Goal: Task Accomplishment & Management: Use online tool/utility

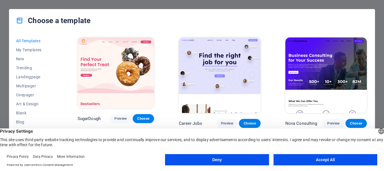
click at [235, 158] on button "Deny" at bounding box center [217, 159] width 104 height 11
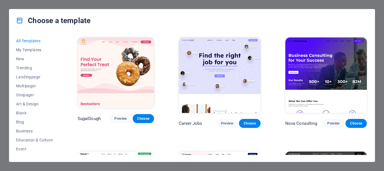
scroll to position [84, 0]
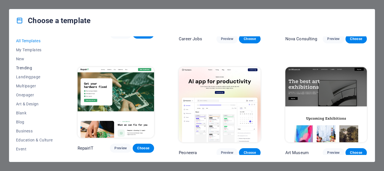
click at [24, 67] on span "Trending" at bounding box center [34, 67] width 37 height 4
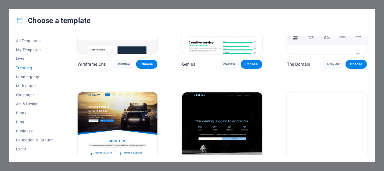
scroll to position [528, 0]
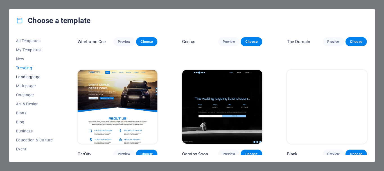
click at [19, 77] on span "Landingpage" at bounding box center [34, 76] width 37 height 4
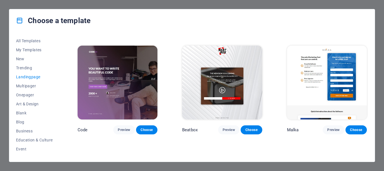
scroll to position [48, 0]
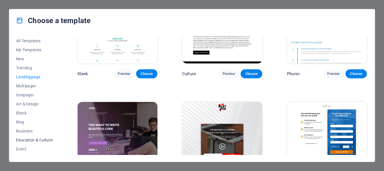
click at [23, 140] on span "Education & Culture" at bounding box center [34, 139] width 37 height 4
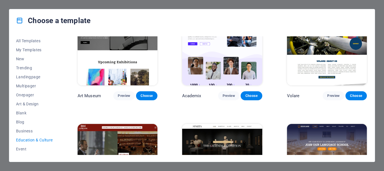
scroll to position [0, 0]
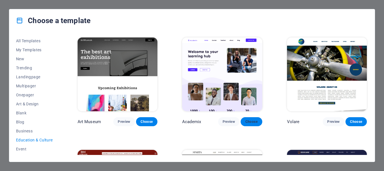
click at [245, 121] on span "Choose" at bounding box center [251, 121] width 12 height 4
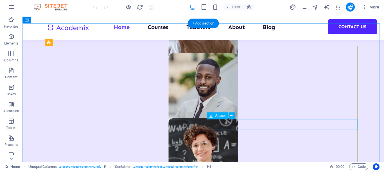
scroll to position [450, 0]
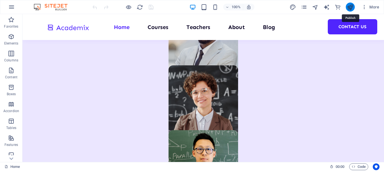
click at [349, 9] on icon "publish" at bounding box center [350, 7] width 6 height 6
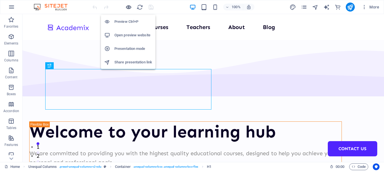
click at [127, 8] on icon "button" at bounding box center [128, 7] width 6 height 6
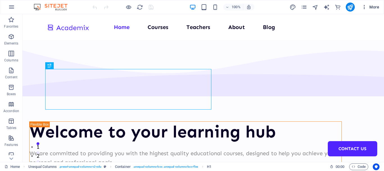
click at [365, 6] on icon "button" at bounding box center [364, 7] width 6 height 6
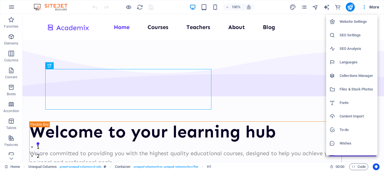
click at [359, 24] on h6 "Website Settings" at bounding box center [356, 21] width 35 height 7
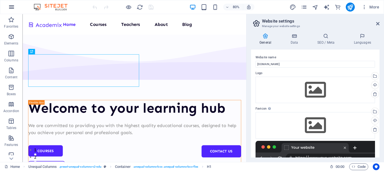
click at [13, 6] on icon "button" at bounding box center [11, 7] width 7 height 7
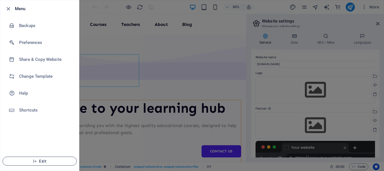
click at [43, 163] on span "Exit" at bounding box center [39, 161] width 65 height 4
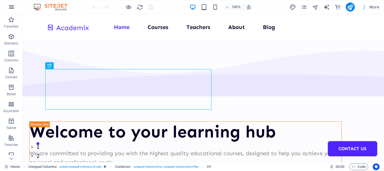
click at [12, 8] on icon "button" at bounding box center [11, 7] width 7 height 7
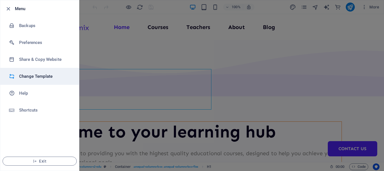
click at [27, 78] on h6 "Change Template" at bounding box center [45, 76] width 52 height 7
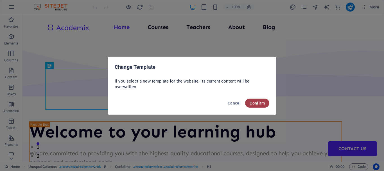
click at [253, 101] on span "Confirm" at bounding box center [257, 103] width 15 height 4
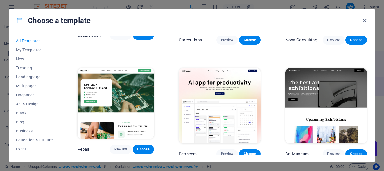
scroll to position [84, 0]
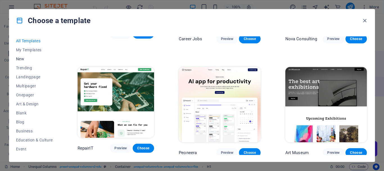
click at [22, 59] on span "New" at bounding box center [34, 58] width 37 height 4
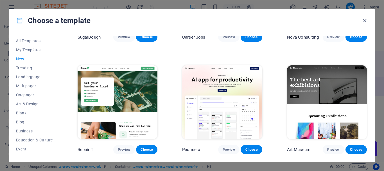
click at [22, 59] on span "New" at bounding box center [34, 58] width 37 height 4
click at [21, 93] on span "Onepager" at bounding box center [34, 94] width 37 height 4
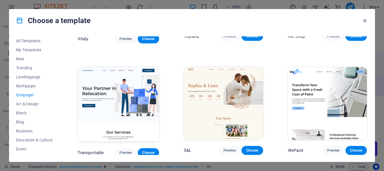
click at [128, 93] on img at bounding box center [118, 104] width 81 height 75
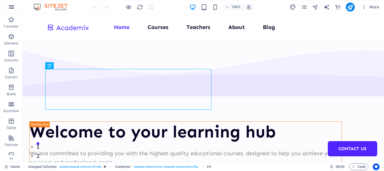
click at [14, 9] on icon "button" at bounding box center [11, 7] width 7 height 7
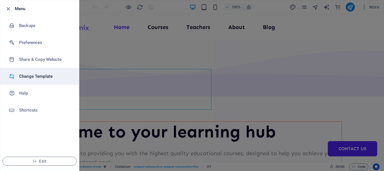
click at [32, 75] on h6 "Change Template" at bounding box center [45, 76] width 52 height 7
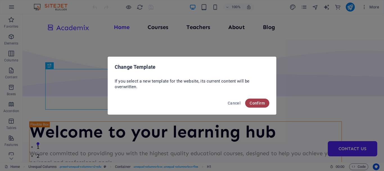
click at [262, 103] on span "Confirm" at bounding box center [257, 103] width 15 height 4
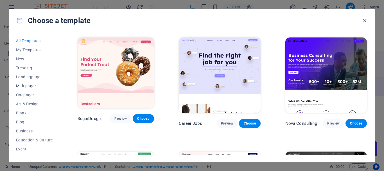
click at [30, 85] on span "Multipager" at bounding box center [34, 85] width 37 height 4
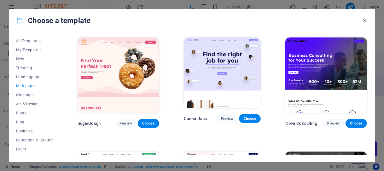
click at [30, 85] on span "Multipager" at bounding box center [34, 85] width 37 height 4
click at [26, 94] on span "Onepager" at bounding box center [34, 94] width 37 height 4
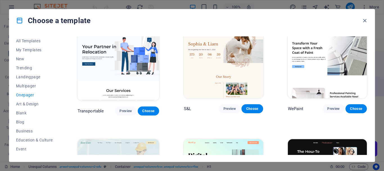
scroll to position [141, 0]
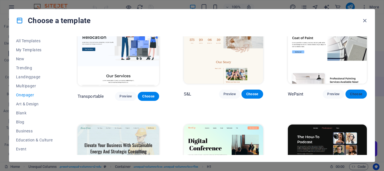
click at [355, 92] on span "Choose" at bounding box center [356, 94] width 12 height 4
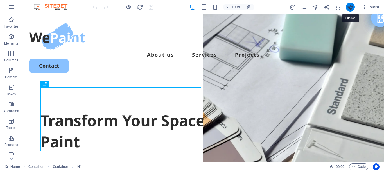
click at [352, 9] on icon "publish" at bounding box center [350, 7] width 6 height 6
